Goal: Information Seeking & Learning: Learn about a topic

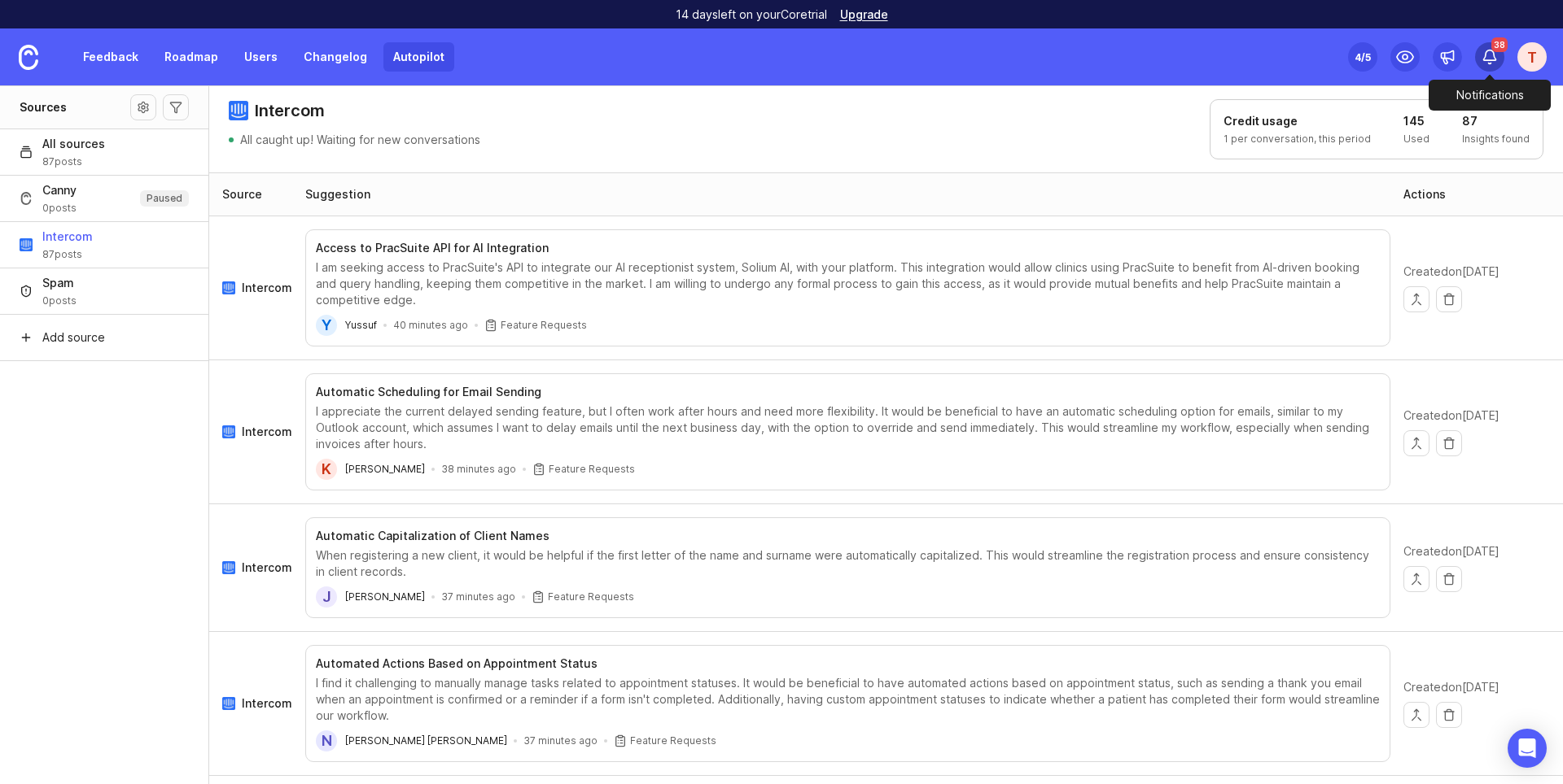
click at [1498, 67] on div "38" at bounding box center [1489, 57] width 29 height 29
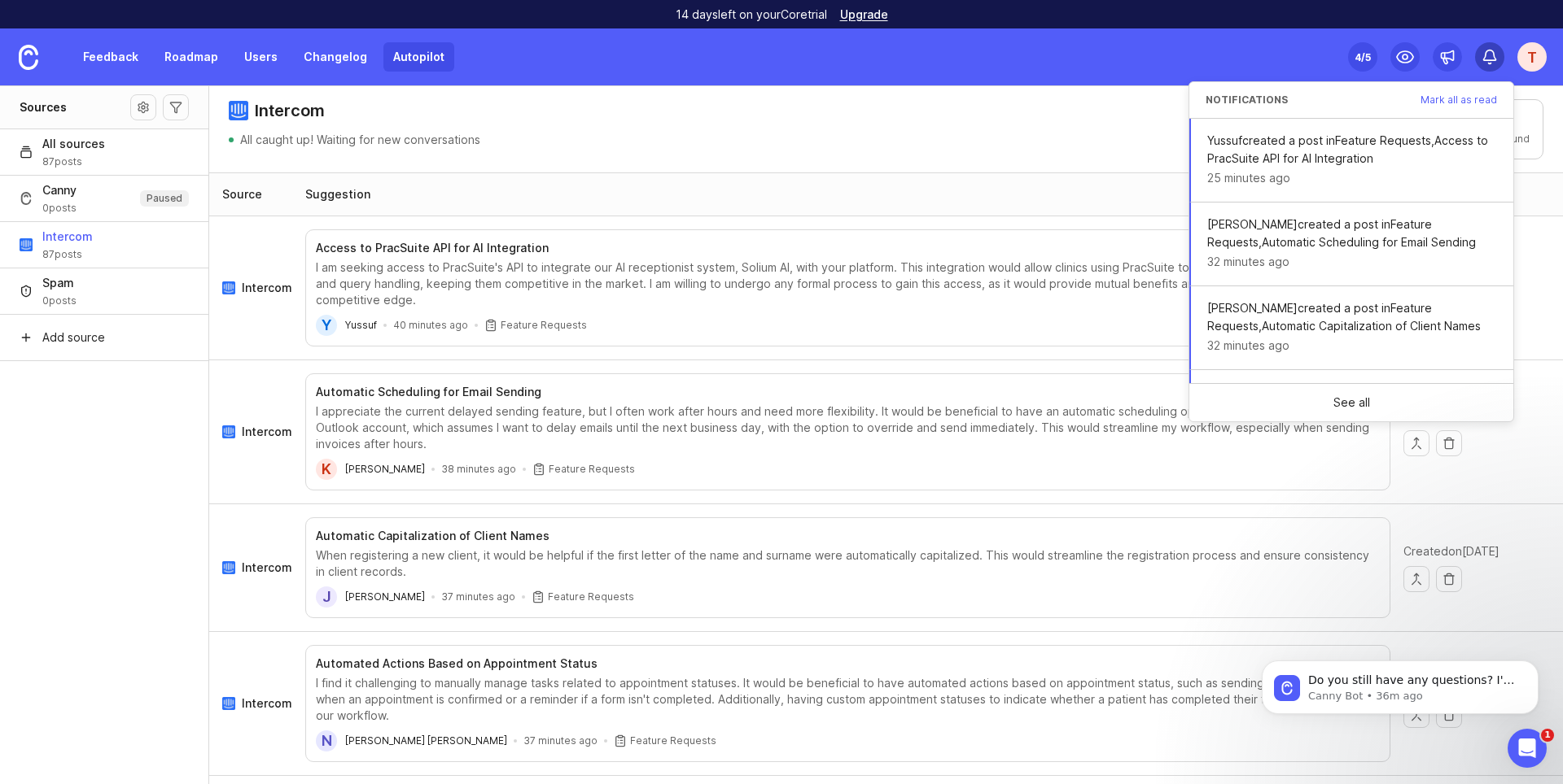
click at [1496, 65] on div at bounding box center [1490, 58] width 16 height 18
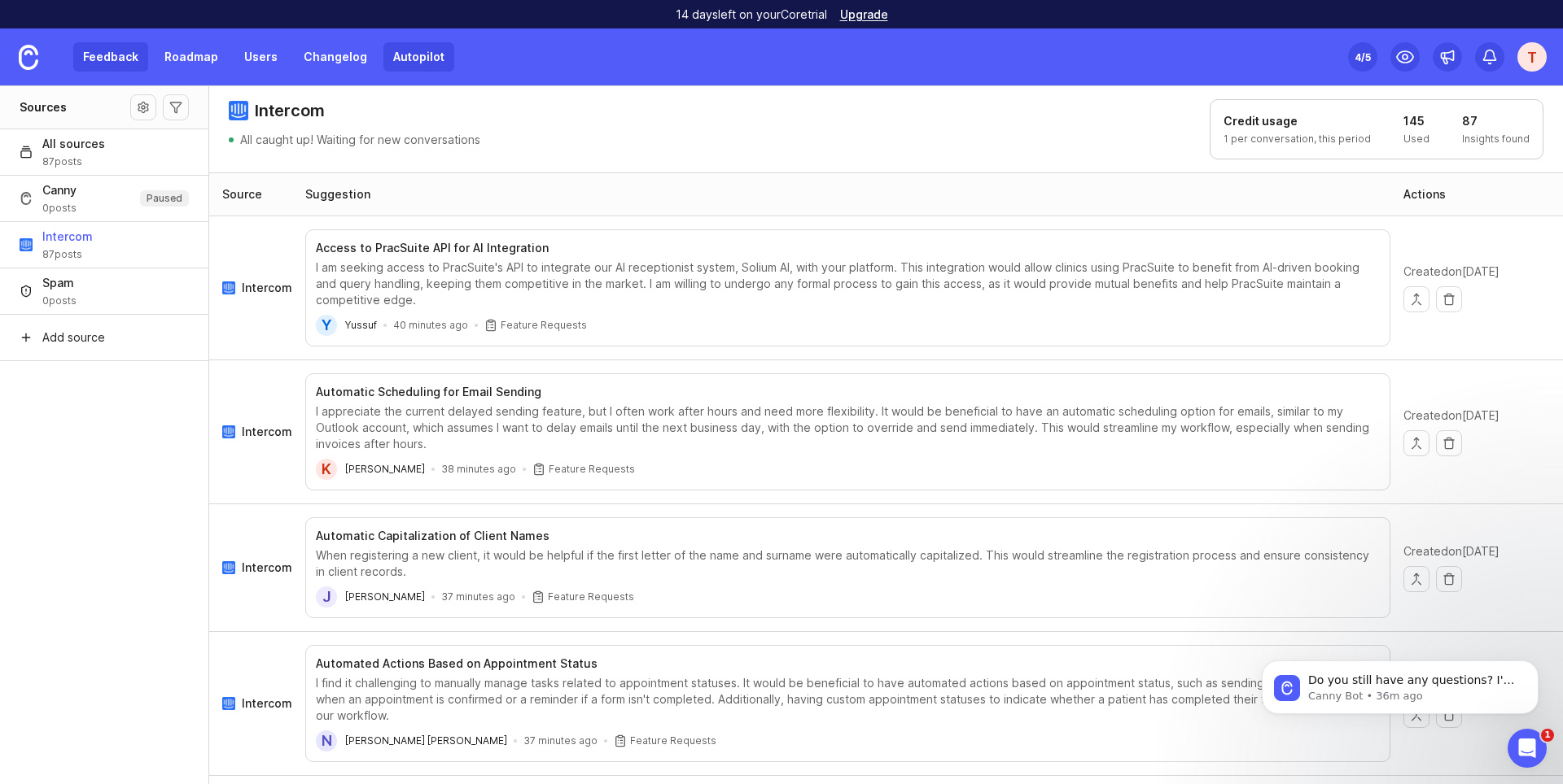
click at [115, 58] on link "Feedback" at bounding box center [111, 57] width 75 height 29
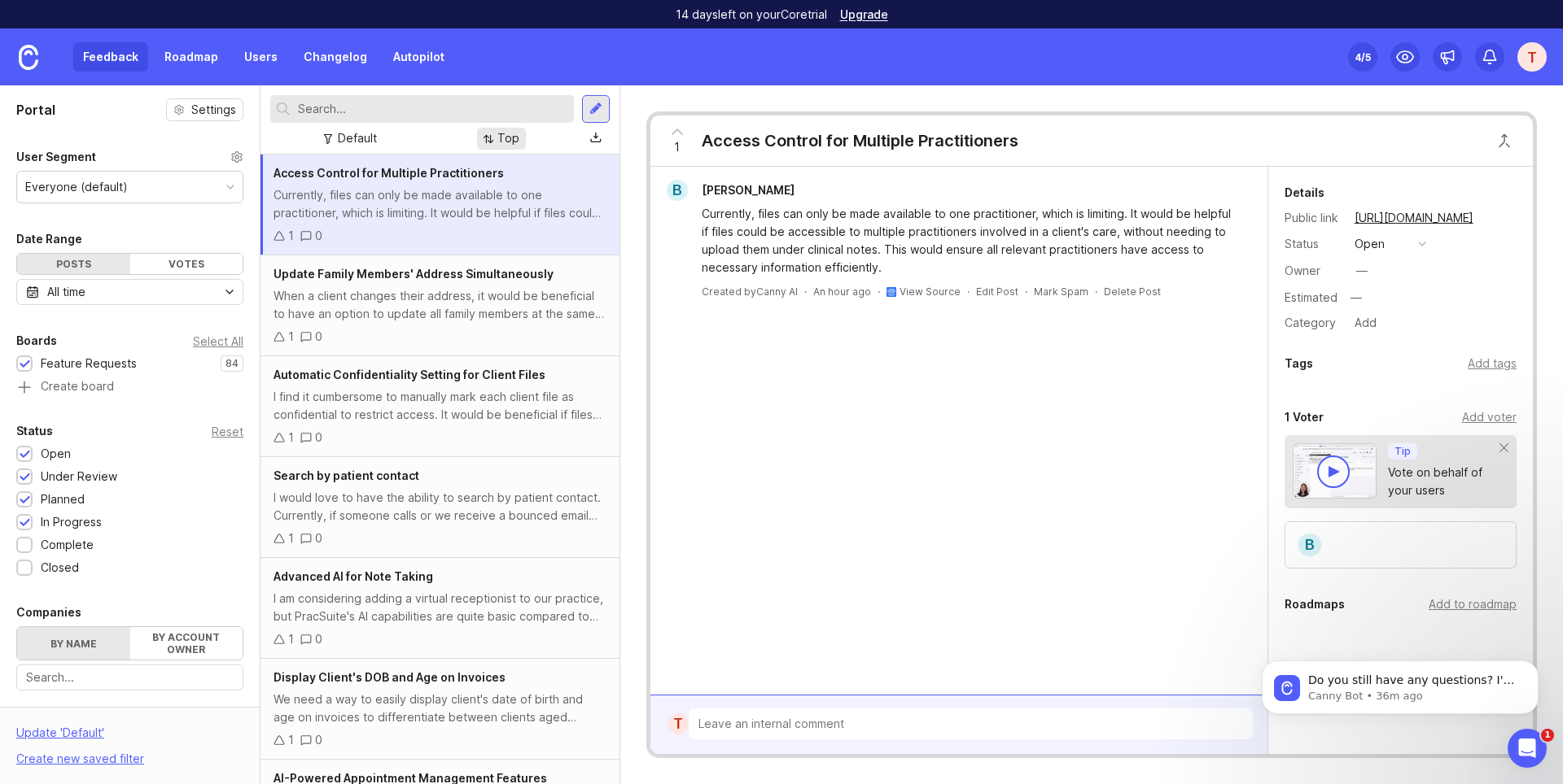
click at [526, 141] on div "Top" at bounding box center [501, 138] width 49 height 22
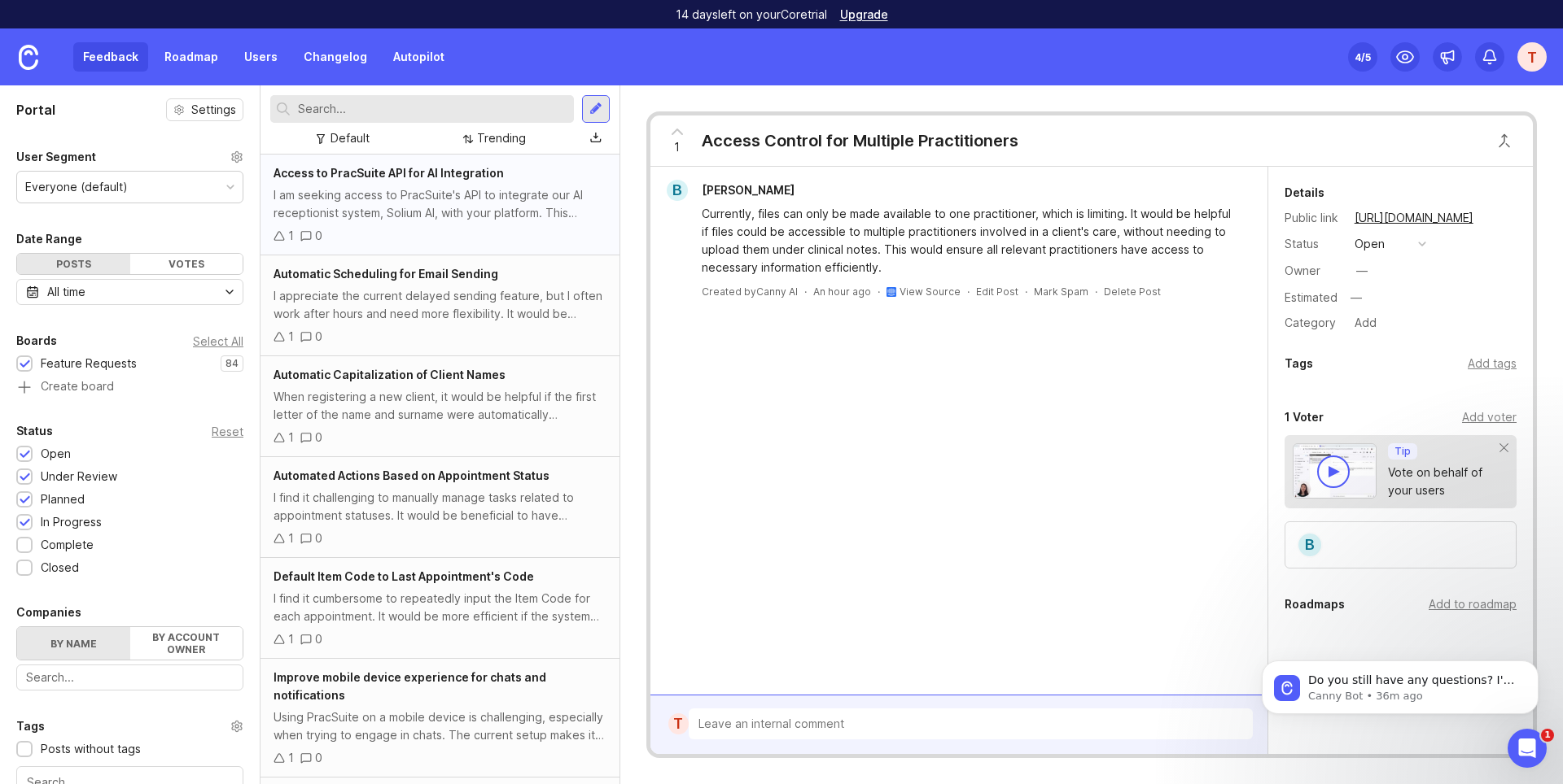
click at [523, 231] on div "1 0" at bounding box center [440, 236] width 334 height 18
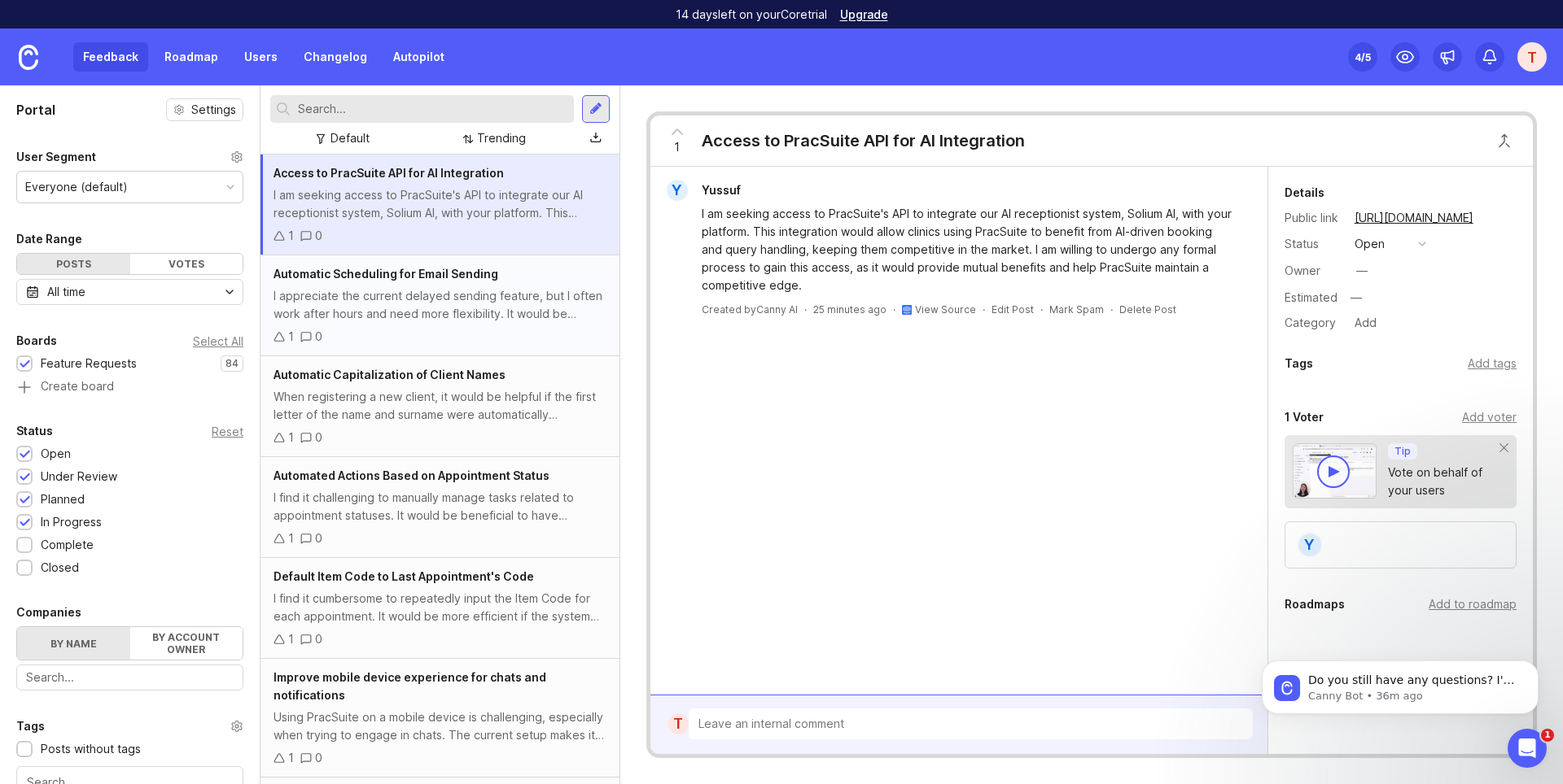
click at [509, 315] on div "I appreciate the current delayed sending feature, but I often work after hours …" at bounding box center [440, 305] width 334 height 36
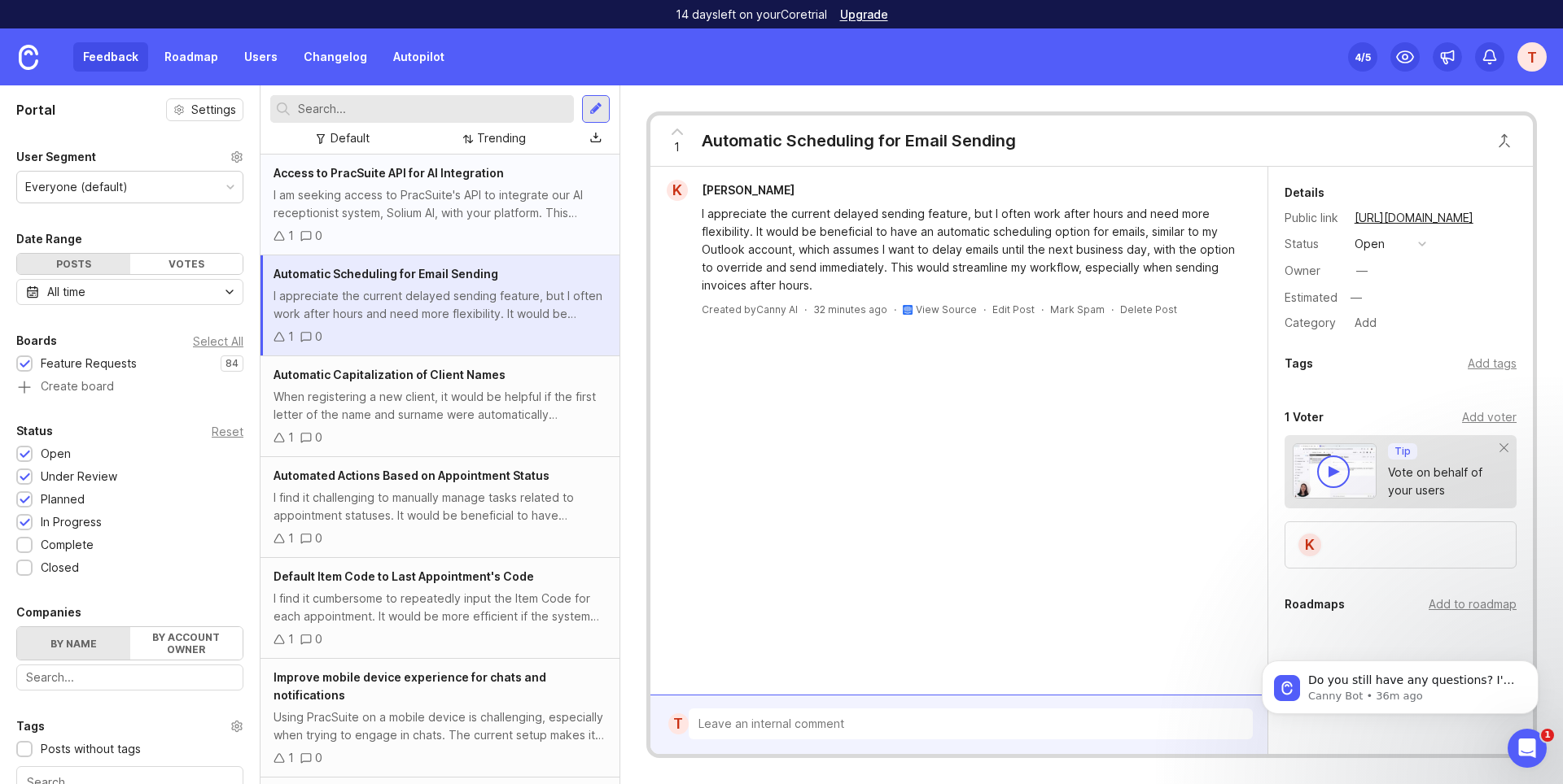
click at [507, 221] on div "I am seeking access to PracSuite's API to integrate our AI receptionist system,…" at bounding box center [440, 204] width 334 height 36
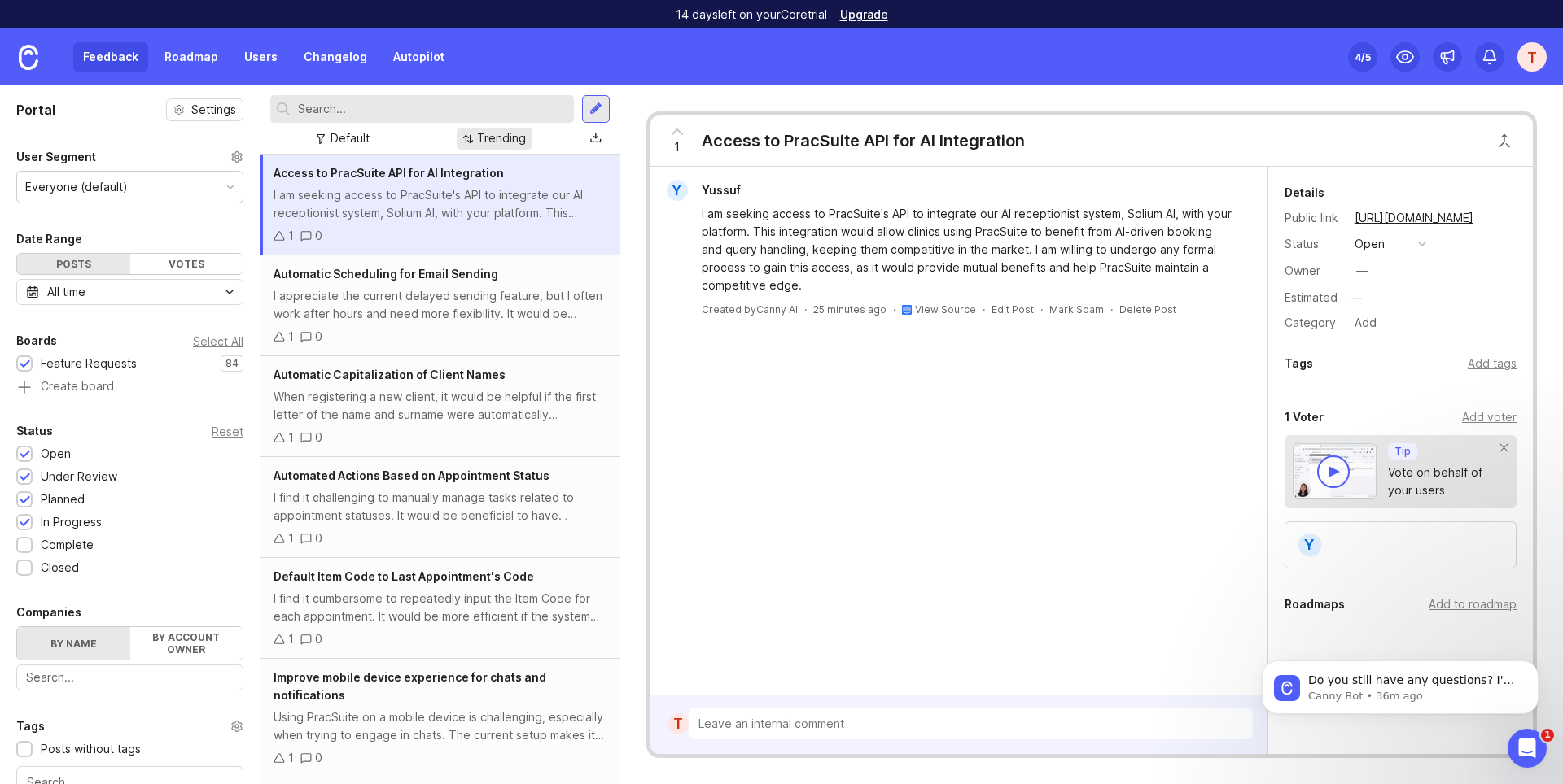
click at [512, 134] on div "Trending" at bounding box center [501, 138] width 49 height 18
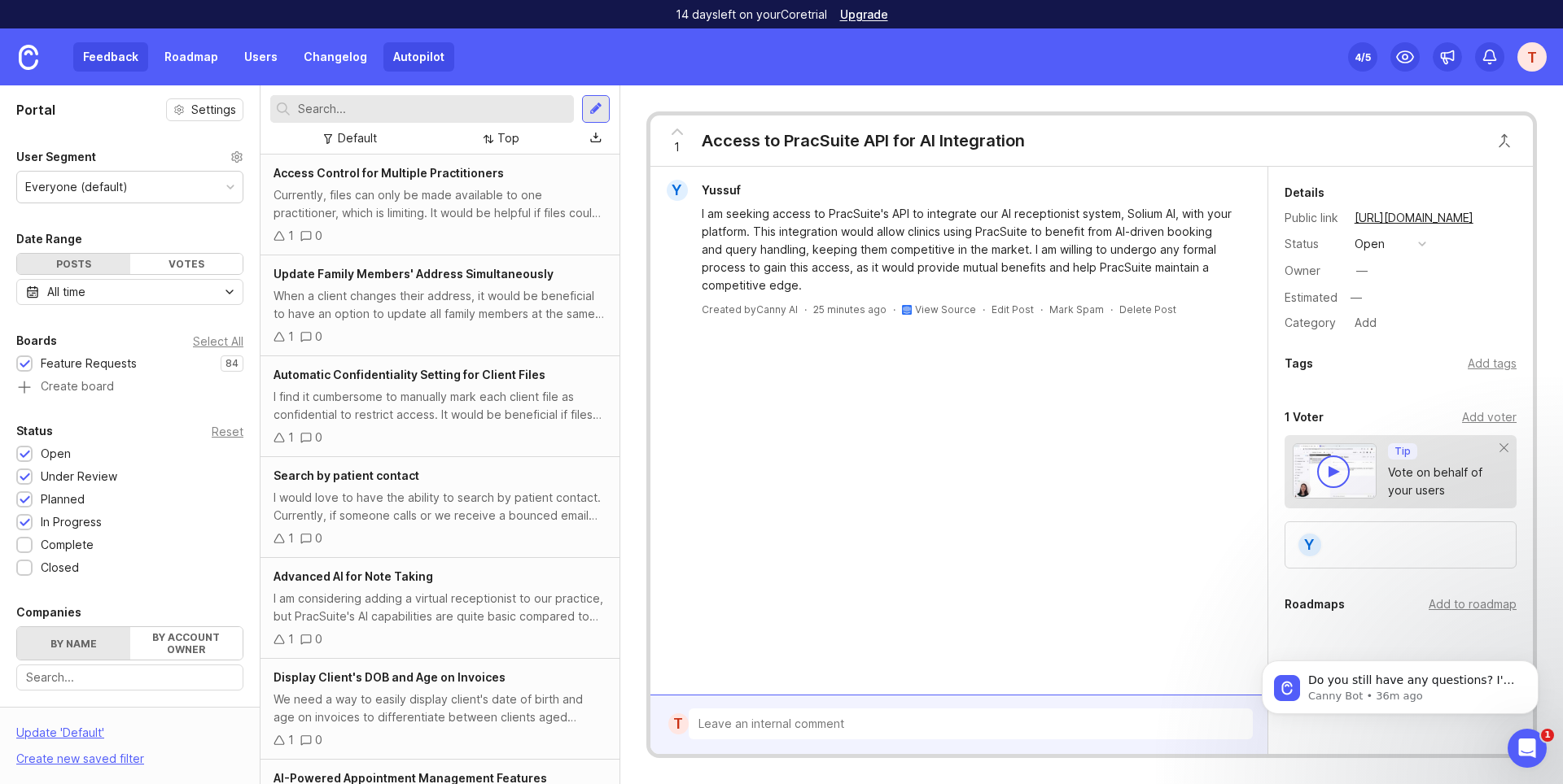
click at [414, 52] on link "Autopilot" at bounding box center [418, 57] width 71 height 29
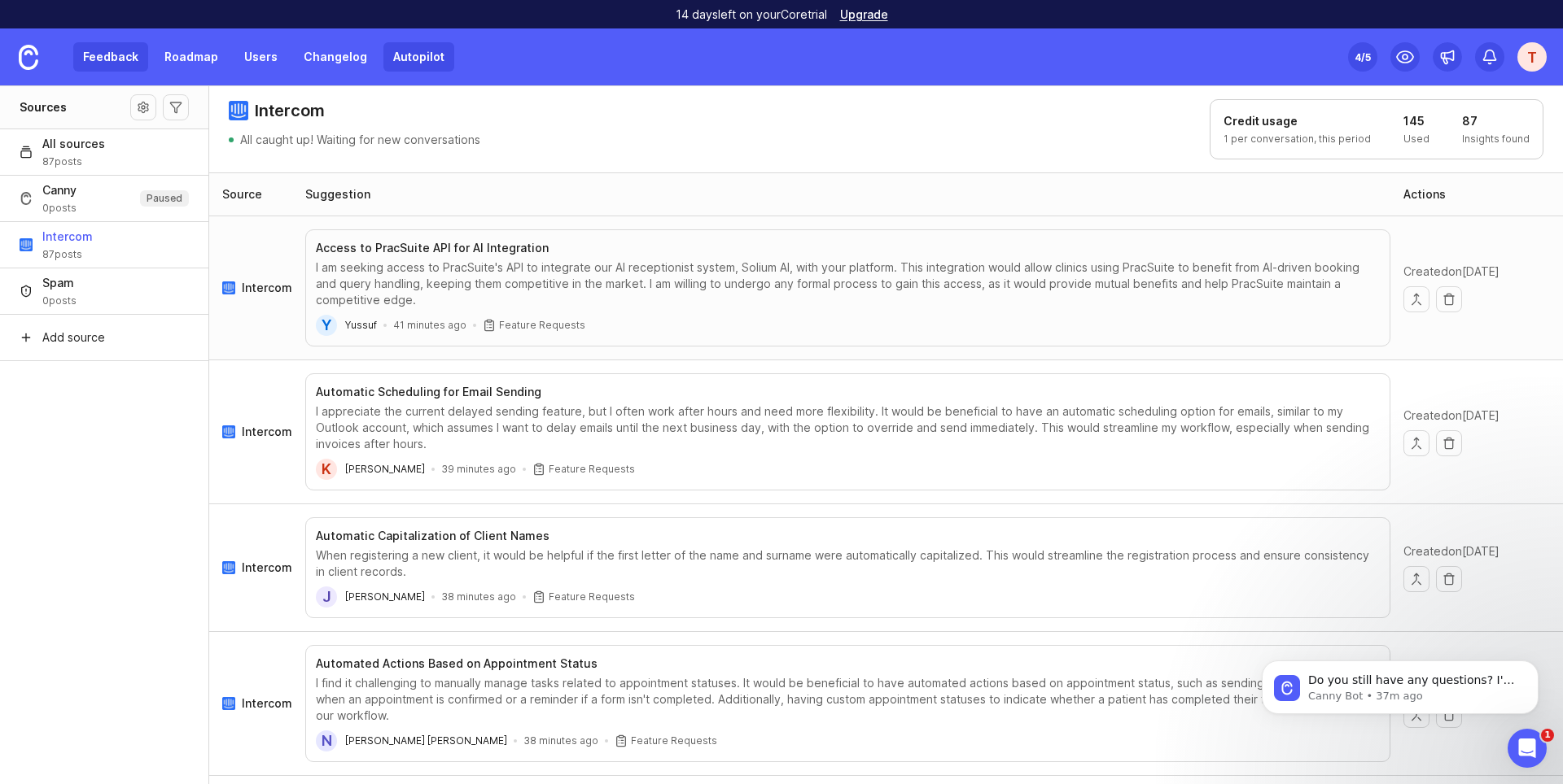
click at [103, 62] on link "Feedback" at bounding box center [111, 57] width 75 height 29
